Goal: Ask a question: Seek information or help from site administrators or community

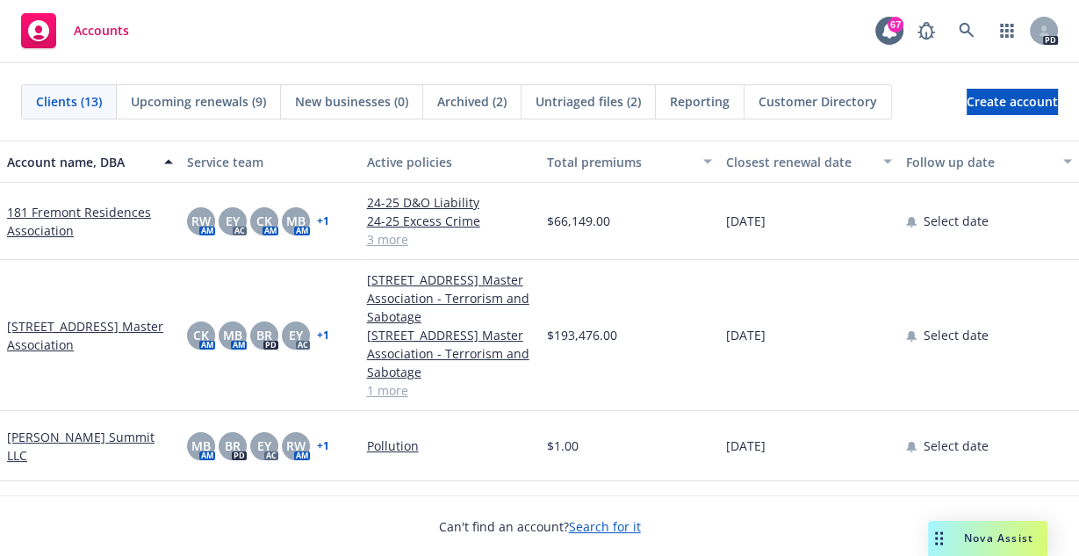
click at [991, 529] on div "Nova Assist" at bounding box center [987, 538] width 119 height 35
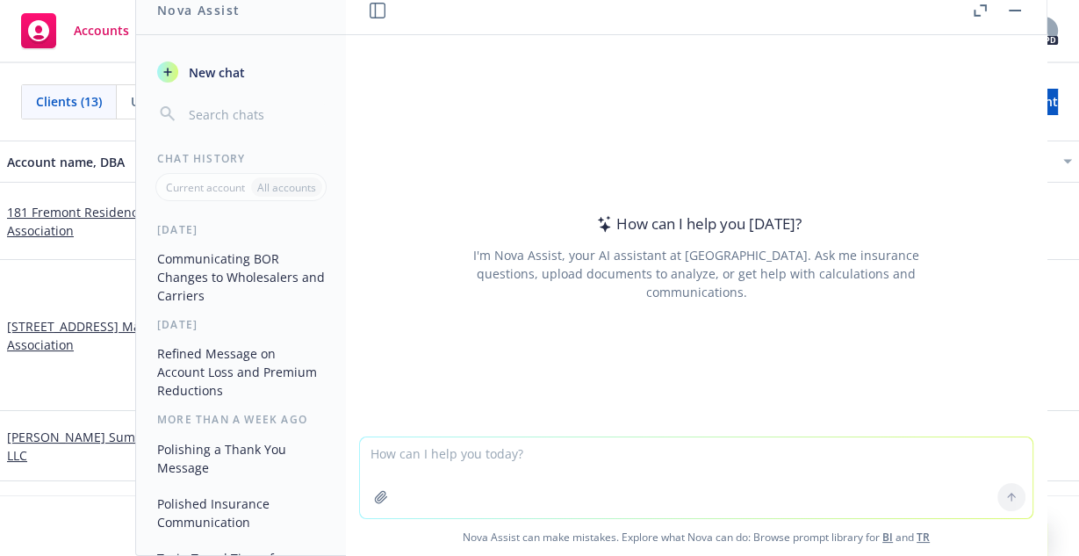
click at [408, 456] on textarea at bounding box center [696, 477] width 672 height 81
paste textarea "On including additional Named Insureds on CFC’s, that will be the client’s sist…"
type textarea "On including additional Named Insureds on CFC’s, that will be the client’s sist…"
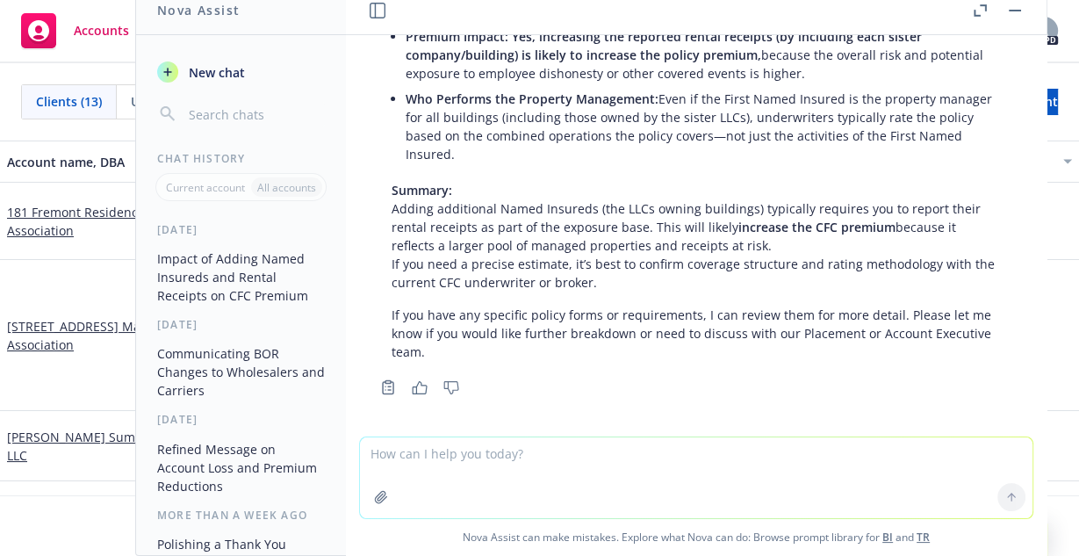
scroll to position [358, 0]
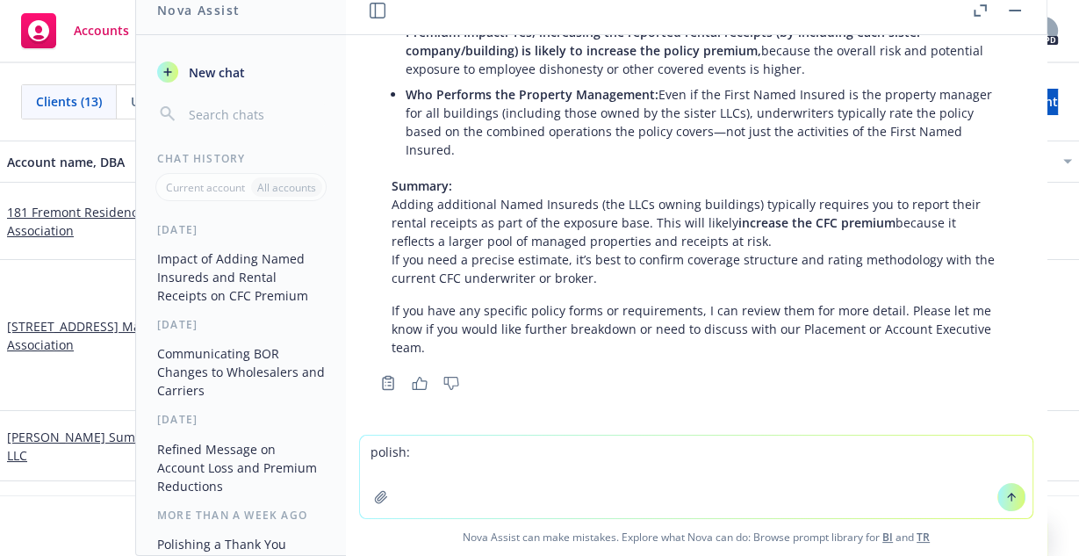
paste textarea "On including additional Named Insureds on CFC’s, that will be the client’s sist…"
type textarea "polish: On including additional Named Insureds on CFC’s, that will be the clien…"
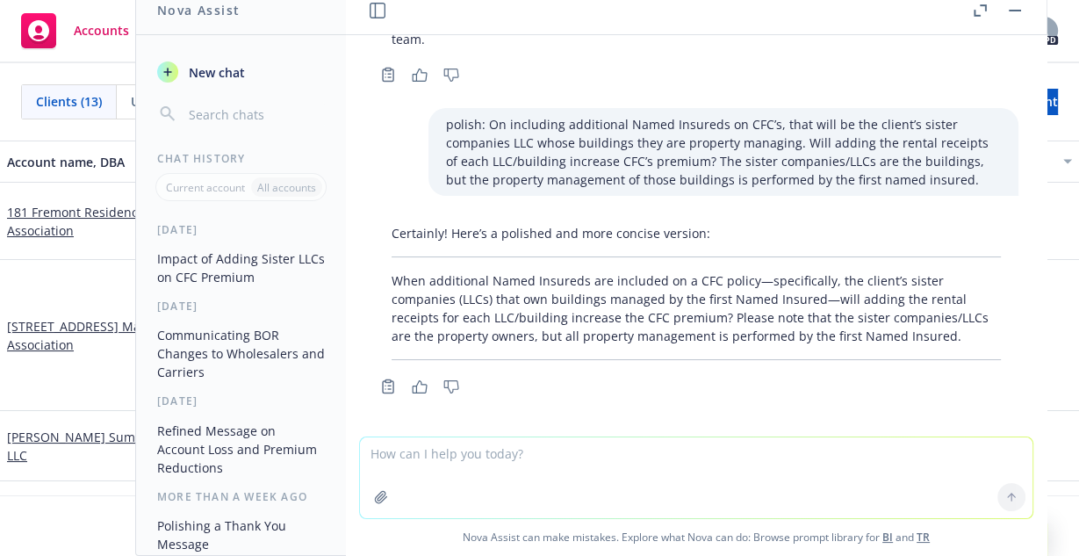
scroll to position [669, 0]
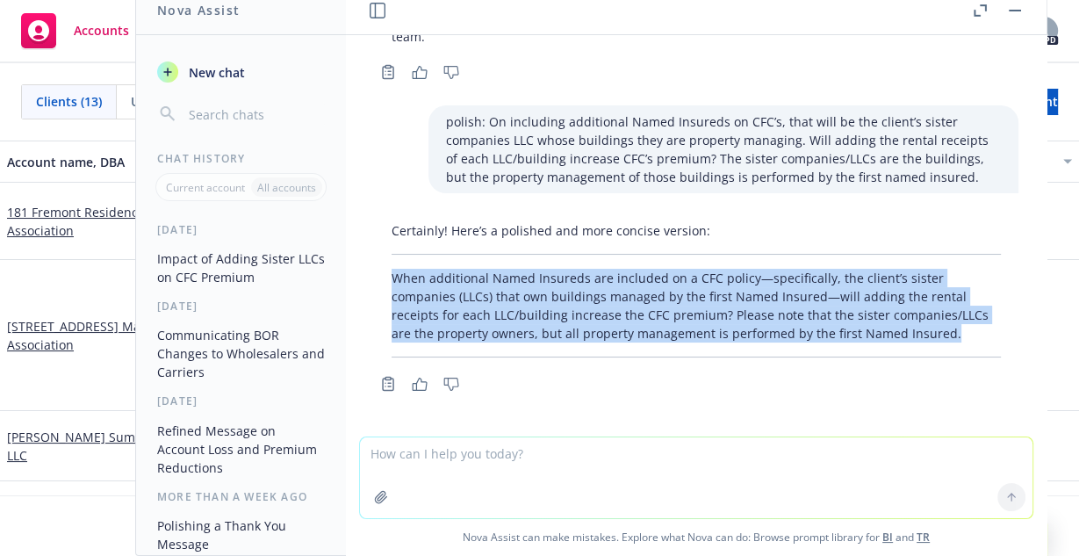
drag, startPoint x: 394, startPoint y: 276, endPoint x: 962, endPoint y: 355, distance: 573.4
click at [962, 355] on div "Certainly! Here’s a polished and more concise version: When additional Named In…" at bounding box center [696, 289] width 644 height 150
copy p "When additional Named Insureds are included on a CFC policy—specifically, the c…"
